Goal: Obtain resource: Obtain resource

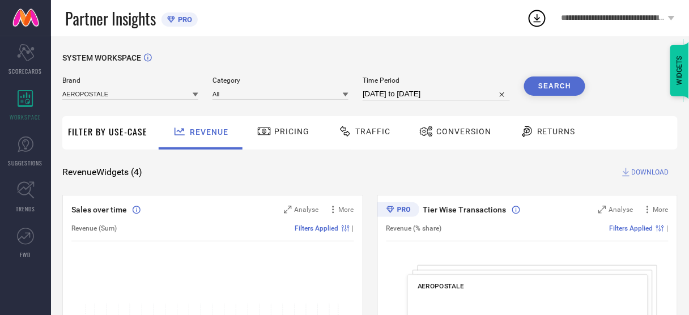
click at [458, 140] on div "Conversion" at bounding box center [455, 131] width 78 height 19
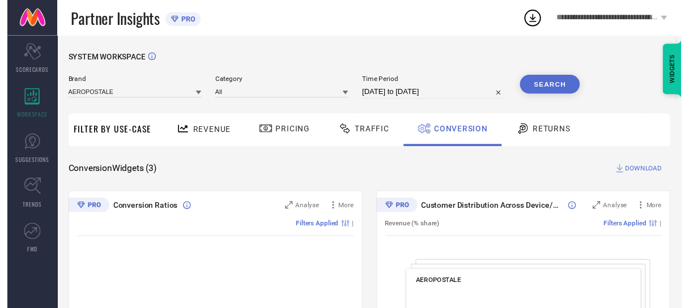
select select "7"
select select "2025"
select select "8"
select select "2025"
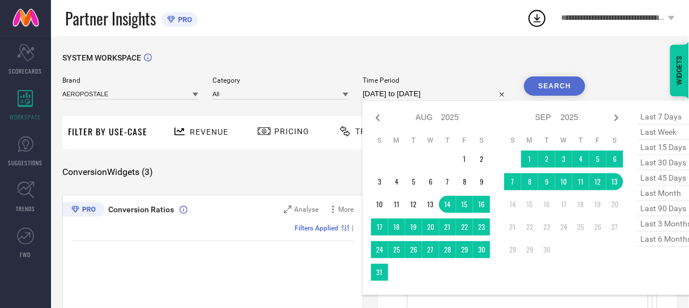
click at [408, 90] on input "[DATE] to [DATE]" at bounding box center [435, 94] width 147 height 14
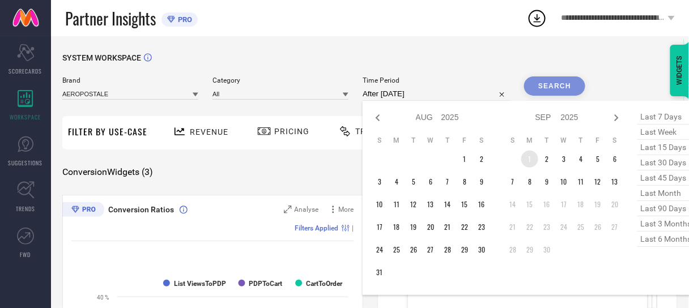
click at [526, 160] on td "1" at bounding box center [529, 159] width 17 height 17
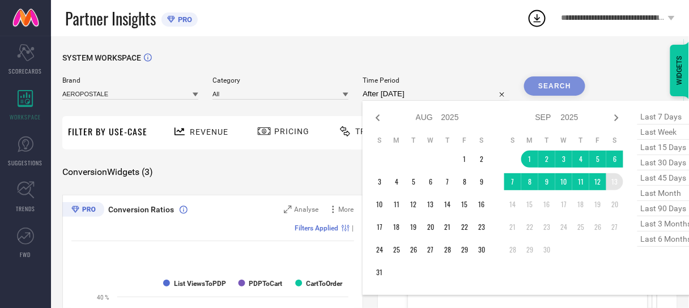
type input "[DATE] to [DATE]"
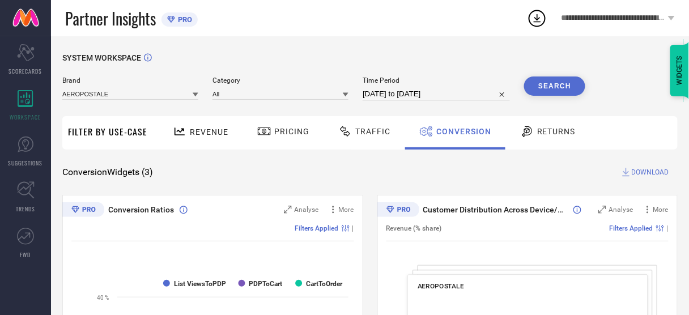
click at [566, 94] on button "Search" at bounding box center [554, 85] width 61 height 19
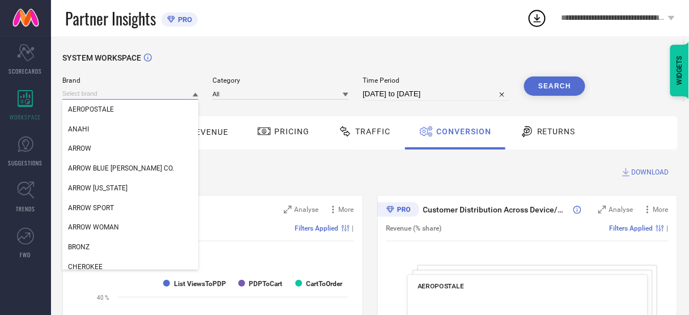
click at [158, 95] on input at bounding box center [130, 94] width 136 height 12
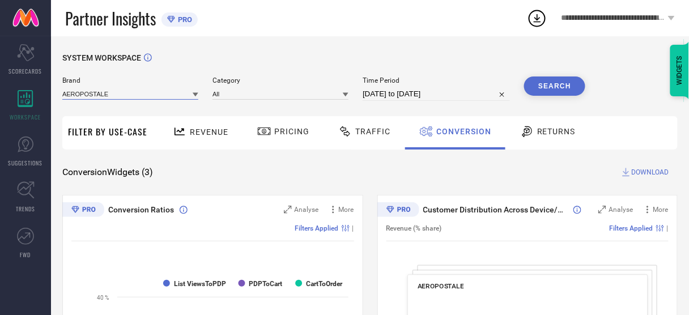
click at [145, 96] on input at bounding box center [130, 94] width 136 height 12
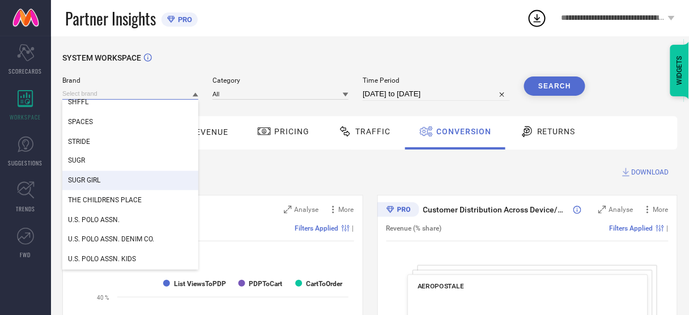
scroll to position [518, 0]
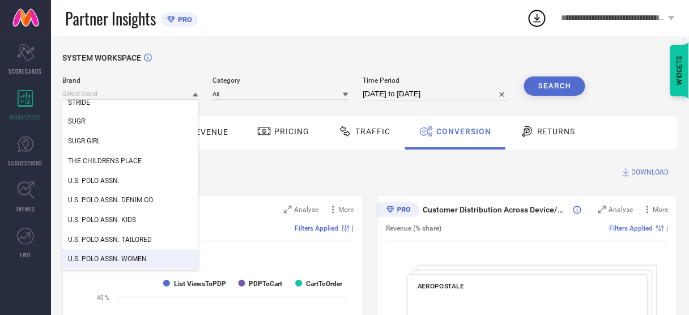
click at [118, 266] on div "U.S. POLO ASSN. WOMEN" at bounding box center [130, 259] width 136 height 19
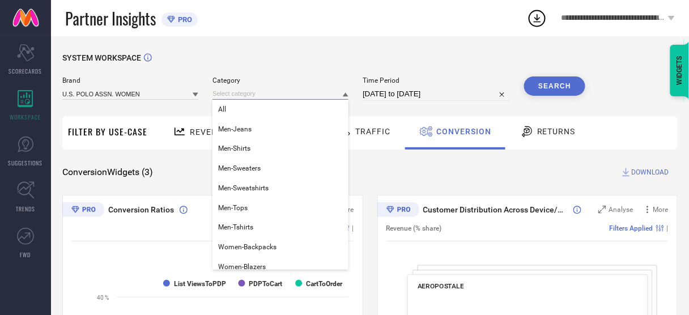
click at [300, 99] on input at bounding box center [280, 94] width 136 height 12
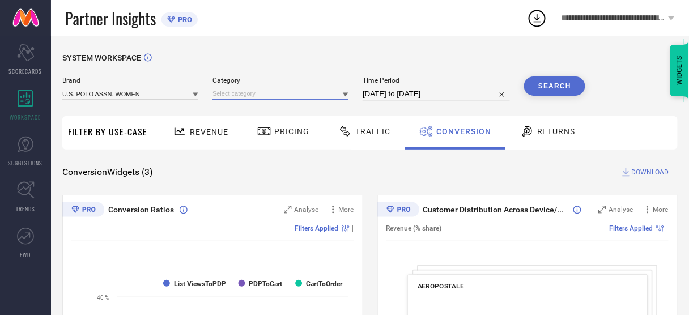
click at [294, 91] on input at bounding box center [280, 94] width 136 height 12
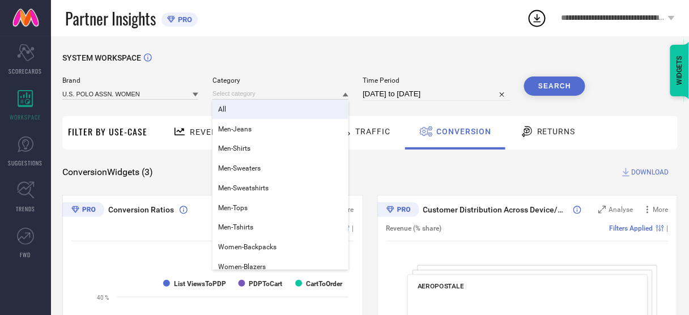
click at [292, 107] on div "All" at bounding box center [280, 109] width 136 height 19
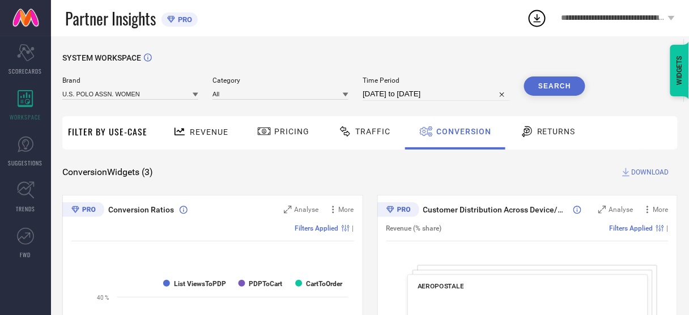
click at [556, 84] on button "Search" at bounding box center [554, 85] width 61 height 19
click at [636, 170] on span "DOWNLOAD" at bounding box center [649, 171] width 37 height 11
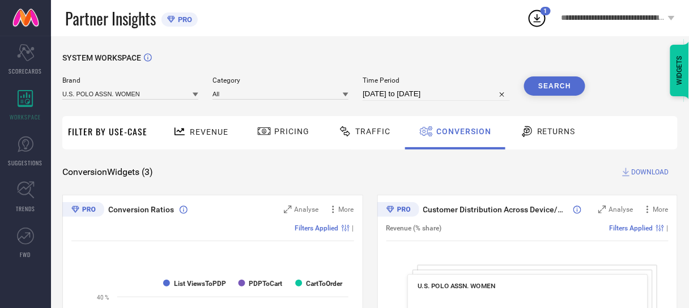
select select "8"
select select "2025"
select select "9"
select select "2025"
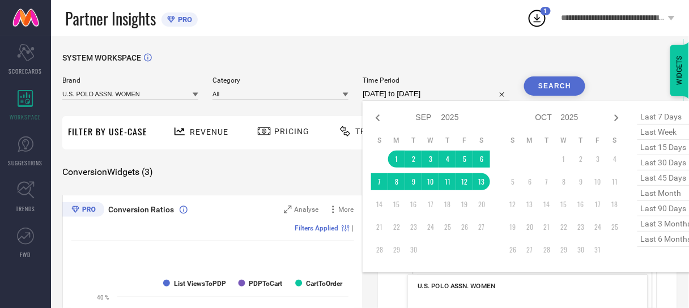
click at [437, 94] on input "[DATE] to [DATE]" at bounding box center [435, 94] width 147 height 14
click at [381, 119] on icon at bounding box center [378, 118] width 14 height 14
select select "7"
select select "2025"
select select "8"
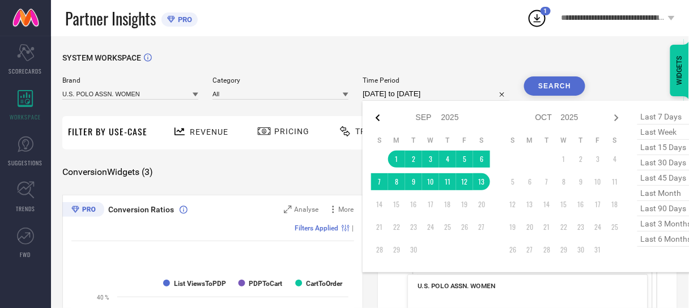
select select "2025"
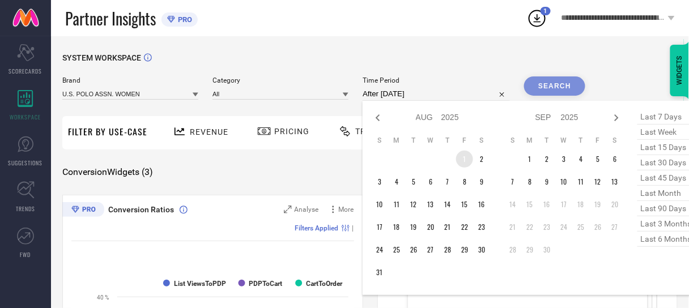
click at [465, 162] on td "1" at bounding box center [464, 159] width 17 height 17
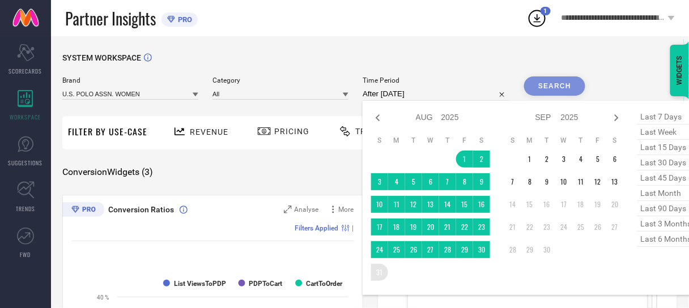
type input "[DATE] to [DATE]"
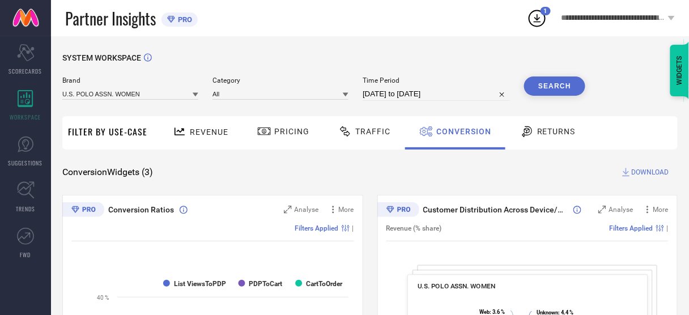
click at [549, 90] on button "Search" at bounding box center [554, 85] width 61 height 19
click at [649, 172] on span "DOWNLOAD" at bounding box center [649, 171] width 37 height 11
click at [524, 172] on div "Conversion Widgets ( 3 ) DOWNLOAD" at bounding box center [369, 171] width 615 height 11
click at [537, 22] on icon at bounding box center [536, 18] width 7 height 8
click at [489, 60] on div "SYSTEM WORKSPACE" at bounding box center [369, 64] width 615 height 23
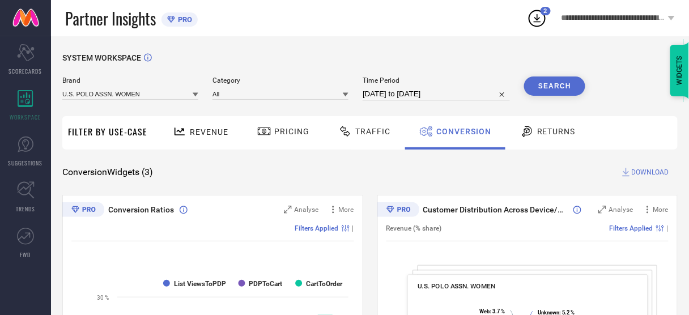
drag, startPoint x: 489, startPoint y: 60, endPoint x: 347, endPoint y: 170, distance: 180.0
click at [347, 170] on div "Conversion Widgets ( 3 ) DOWNLOAD" at bounding box center [369, 171] width 615 height 11
click at [540, 23] on icon at bounding box center [537, 18] width 20 height 20
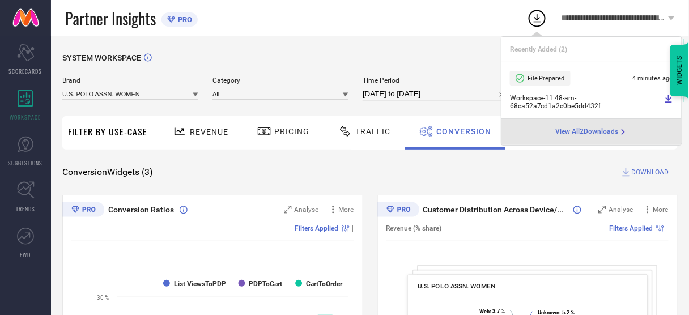
click at [540, 23] on icon at bounding box center [537, 18] width 20 height 20
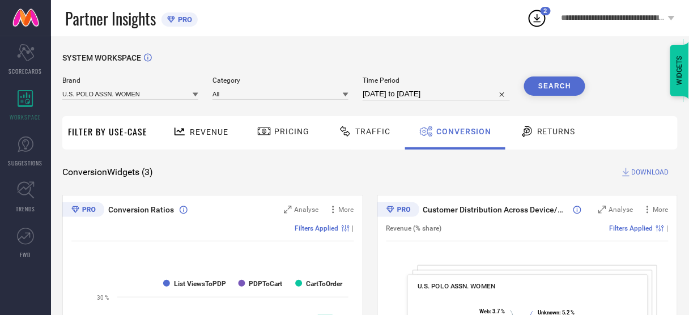
click at [321, 64] on div "SYSTEM WORKSPACE" at bounding box center [369, 64] width 615 height 23
click at [553, 90] on button "Search" at bounding box center [554, 85] width 61 height 19
click at [655, 169] on span "DOWNLOAD" at bounding box center [649, 171] width 37 height 11
click at [319, 57] on div "SYSTEM WORKSPACE" at bounding box center [369, 64] width 615 height 23
click at [150, 96] on input at bounding box center [130, 94] width 136 height 12
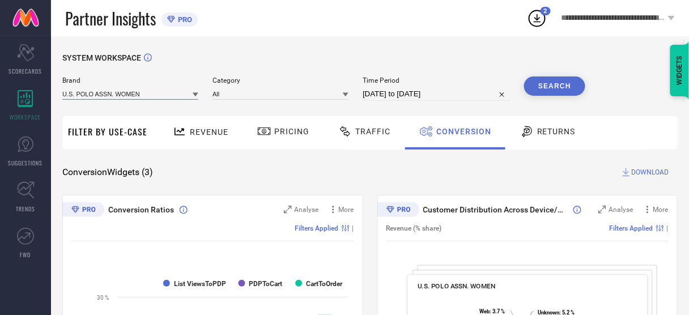
click at [150, 96] on input at bounding box center [130, 94] width 136 height 12
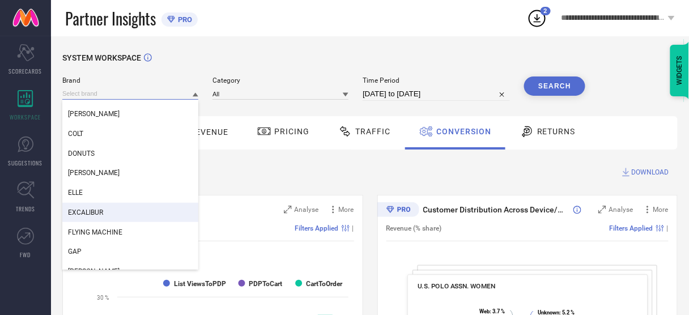
scroll to position [193, 0]
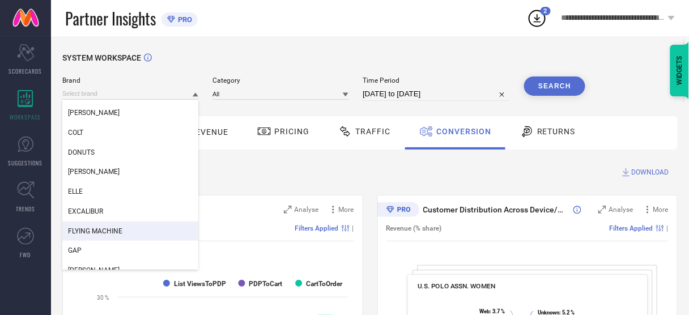
click at [121, 226] on div "FLYING MACHINE" at bounding box center [130, 230] width 136 height 19
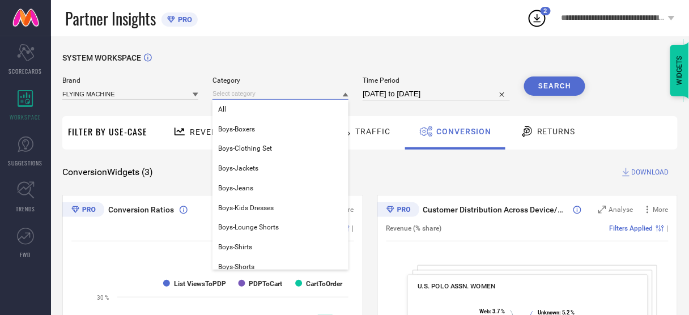
click at [260, 97] on input at bounding box center [280, 94] width 136 height 12
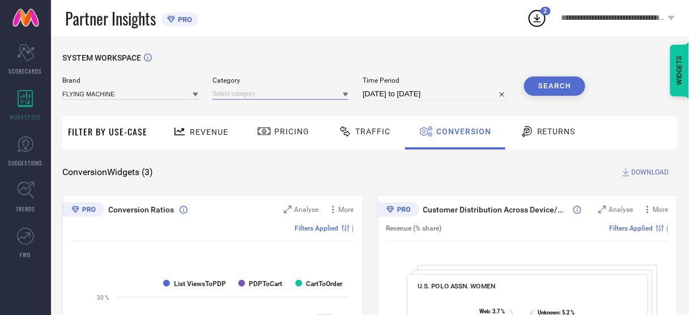
click at [257, 95] on input at bounding box center [280, 94] width 136 height 12
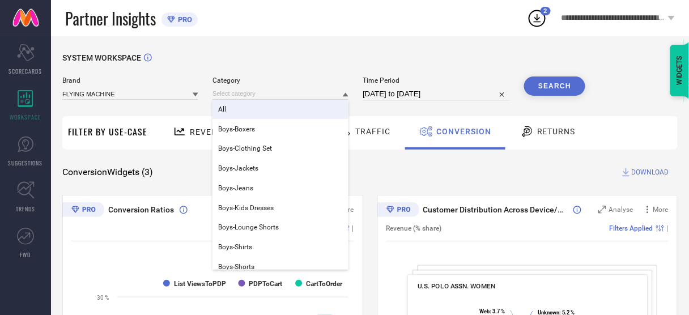
click at [254, 108] on div "All" at bounding box center [280, 109] width 136 height 19
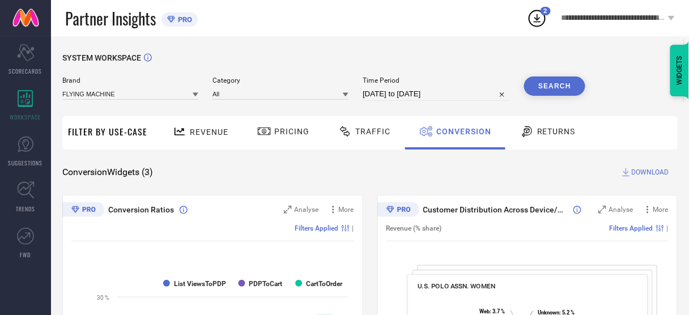
select select "7"
select select "2025"
select select "8"
select select "2025"
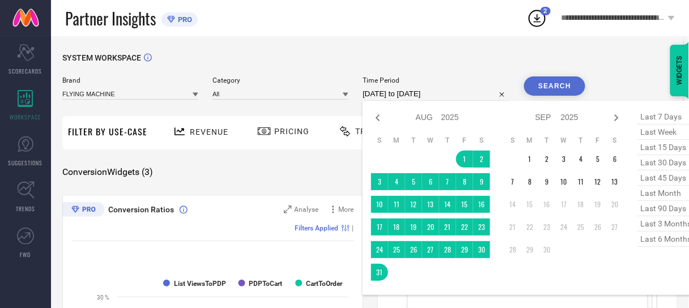
click at [457, 96] on input "[DATE] to [DATE]" at bounding box center [435, 94] width 147 height 14
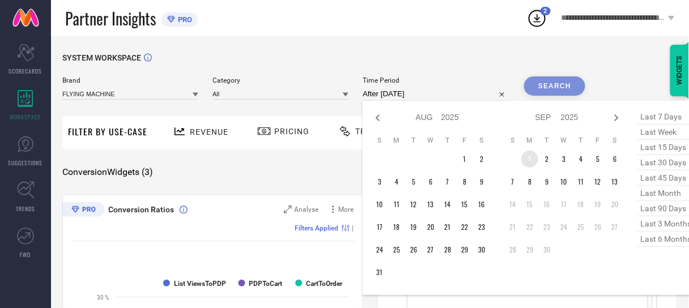
click at [528, 158] on td "1" at bounding box center [529, 159] width 17 height 17
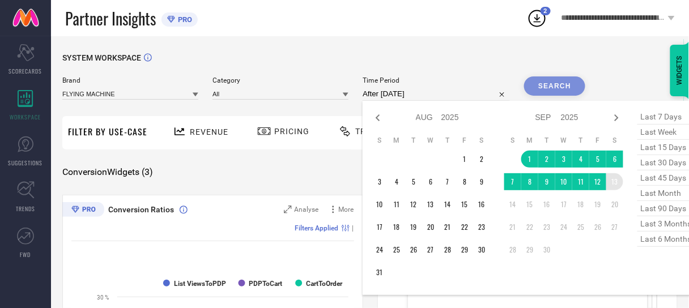
type input "[DATE] to [DATE]"
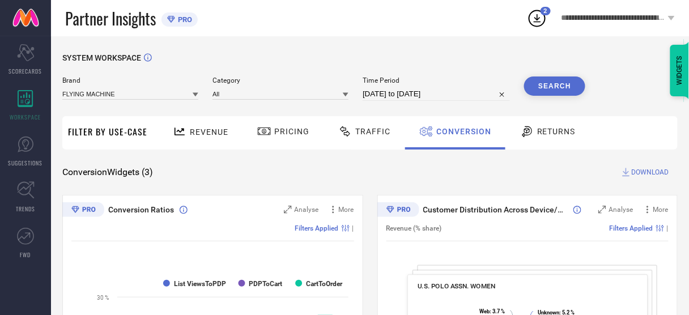
click at [544, 90] on button "Search" at bounding box center [554, 85] width 61 height 19
drag, startPoint x: 644, startPoint y: 165, endPoint x: 645, endPoint y: 172, distance: 6.9
click at [645, 172] on span "DOWNLOAD" at bounding box center [649, 171] width 37 height 11
